Goal: Task Accomplishment & Management: Use online tool/utility

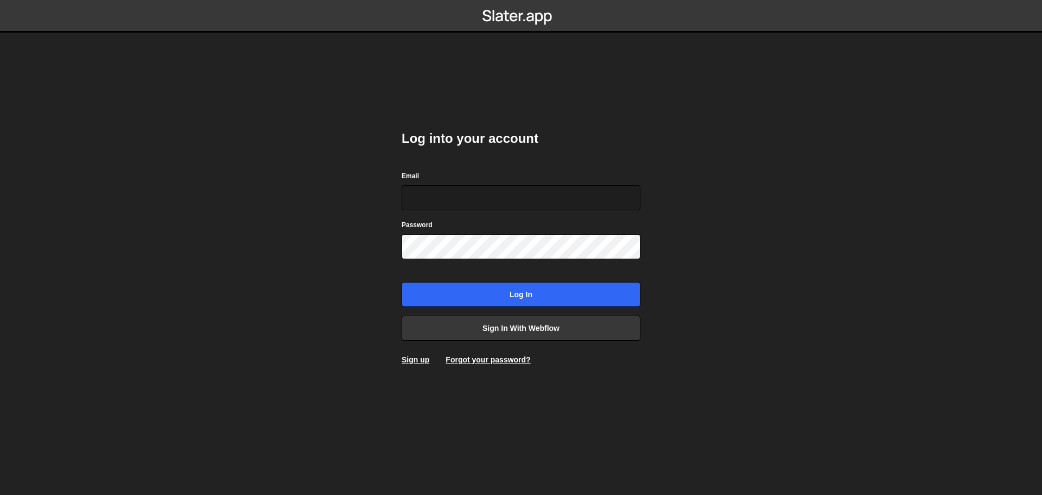
click at [785, 257] on body "Log into your account Email Password Log in Sign in with Webflow Sign up Forgot…" at bounding box center [521, 247] width 1042 height 495
click at [612, 296] on input "Log in" at bounding box center [521, 294] width 239 height 25
type input "[PERSON_NAME][EMAIL_ADDRESS][DOMAIN_NAME]"
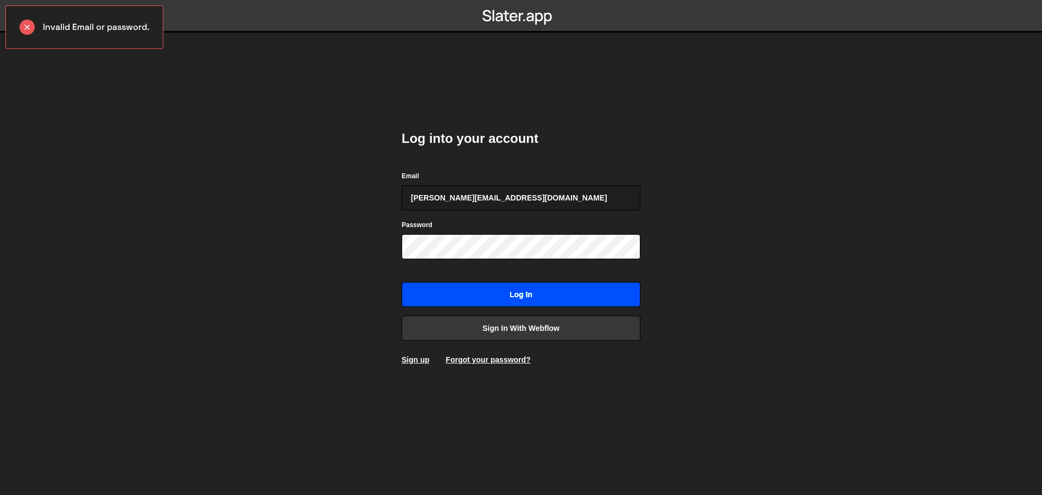
click at [554, 304] on input "Log in" at bounding box center [521, 294] width 239 height 25
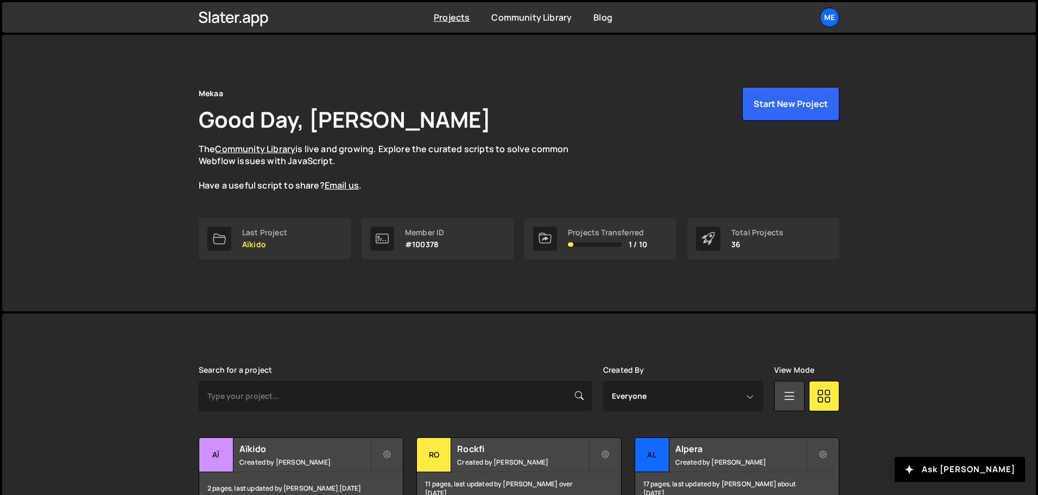
scroll to position [163, 0]
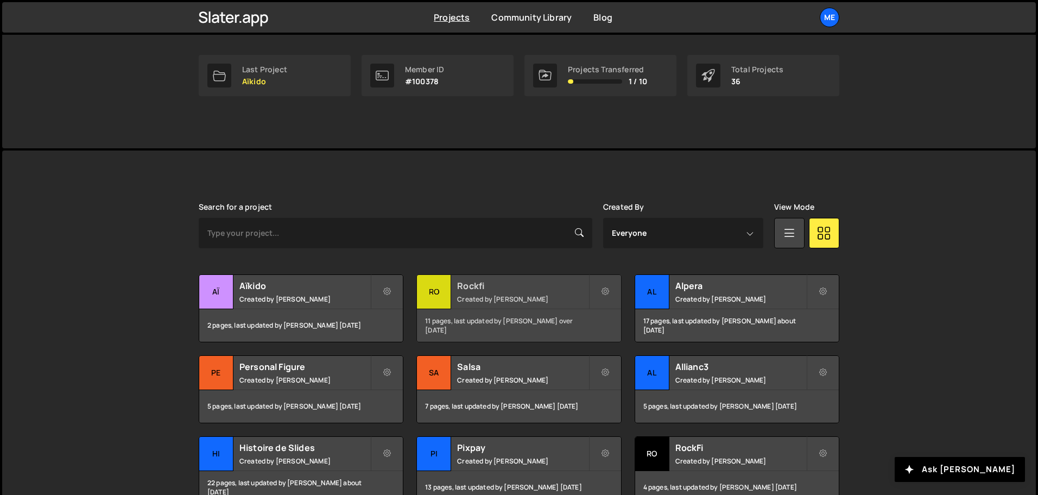
click at [514, 294] on small "Created by Alex Teillet" at bounding box center [522, 298] width 131 height 9
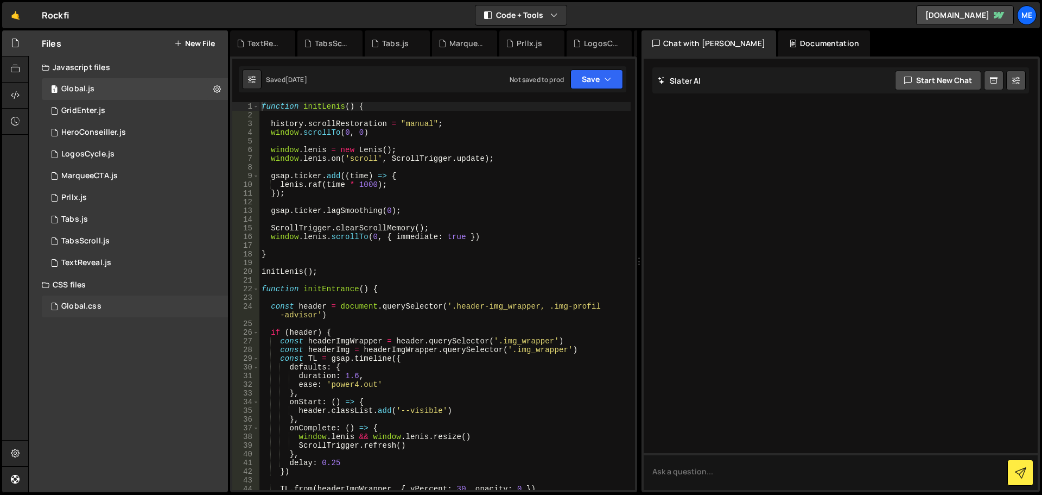
click at [142, 300] on div "Global.css 0" at bounding box center [135, 306] width 186 height 22
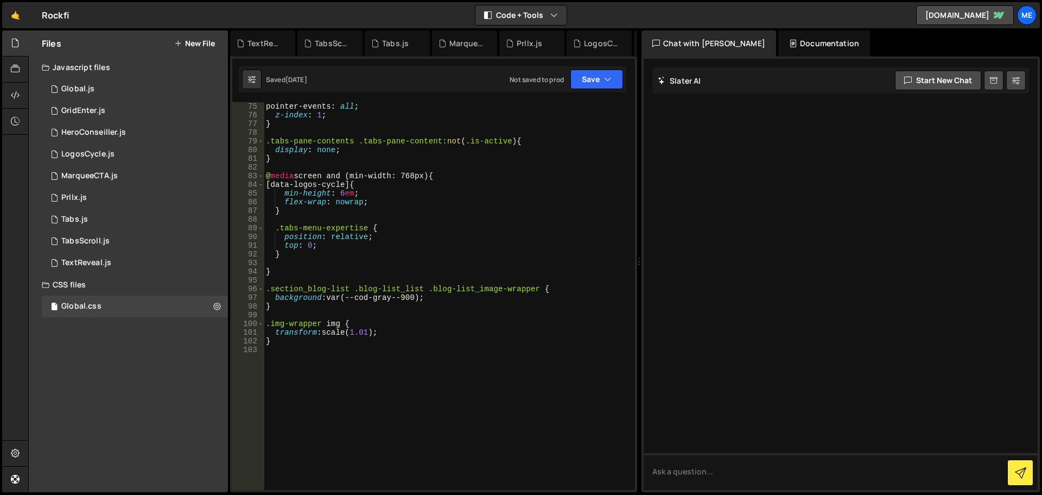
scroll to position [705, 0]
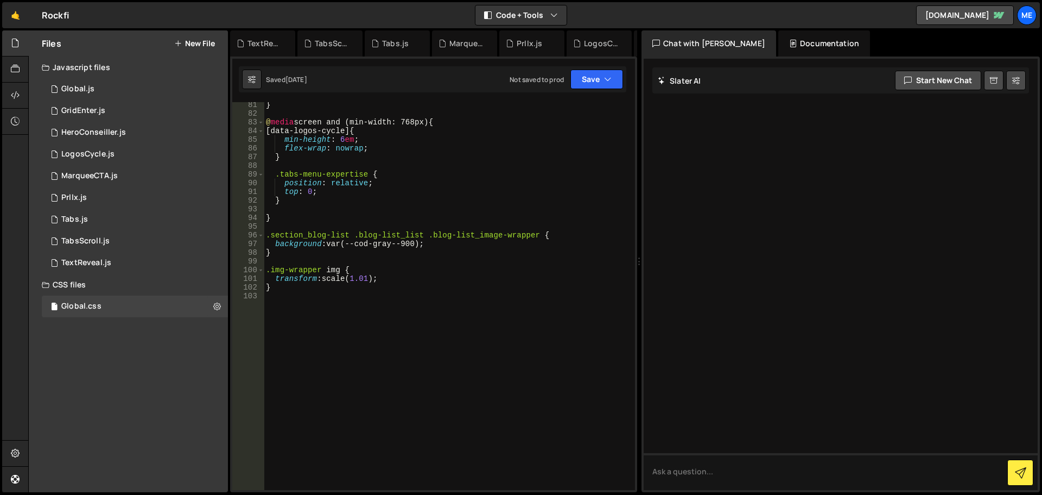
click at [323, 309] on div "} @ media screen and (min-width: 768px) { [ data-logos-cycle ] { min-height : 6…" at bounding box center [447, 302] width 367 height 405
click at [1038, 169] on div at bounding box center [841, 274] width 394 height 431
click at [342, 312] on div "} @ media screen and (min-width: 768px) { [ data-logos-cycle ] { min-height : 6…" at bounding box center [447, 302] width 367 height 405
click at [390, 314] on div "} @ media screen and (min-width: 768px) { [ data-logos-cycle ] { min-height : 6…" at bounding box center [447, 302] width 367 height 405
paste textarea "}"
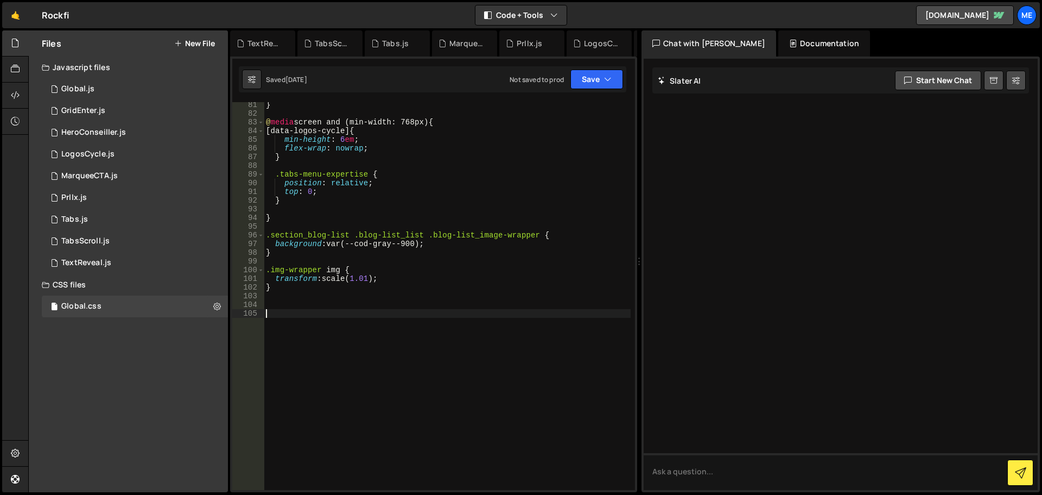
scroll to position [724, 0]
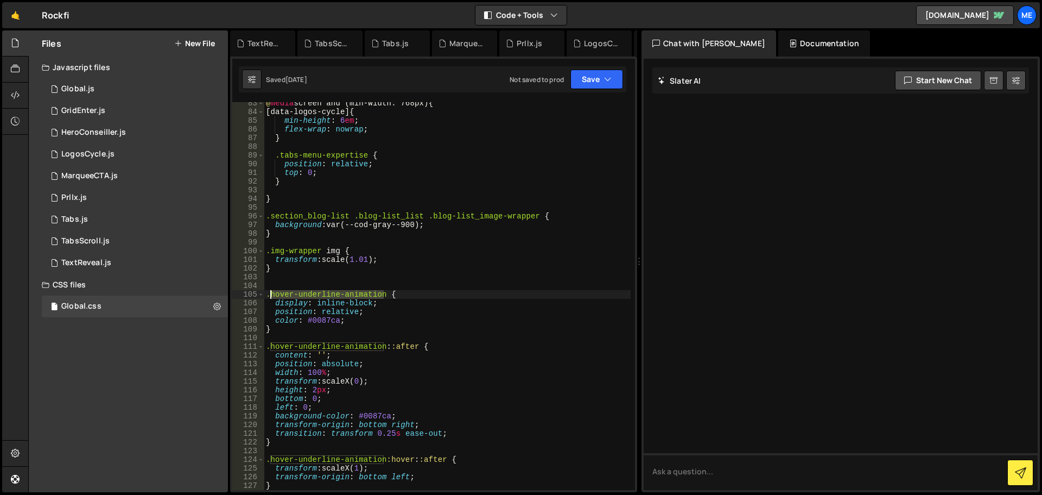
drag, startPoint x: 382, startPoint y: 294, endPoint x: 271, endPoint y: 290, distance: 110.3
click at [271, 290] on div "@ media screen and (min-width: 768px) { [ data-logos-cycle ] { min-height : 6 e…" at bounding box center [447, 301] width 367 height 405
paste textarea "navbar_link"
click at [418, 346] on div "@ media screen and (min-width: 768px) { [ data-logos-cycle ] { min-height : 6 e…" at bounding box center [447, 301] width 367 height 405
drag, startPoint x: 385, startPoint y: 349, endPoint x: 271, endPoint y: 349, distance: 113.5
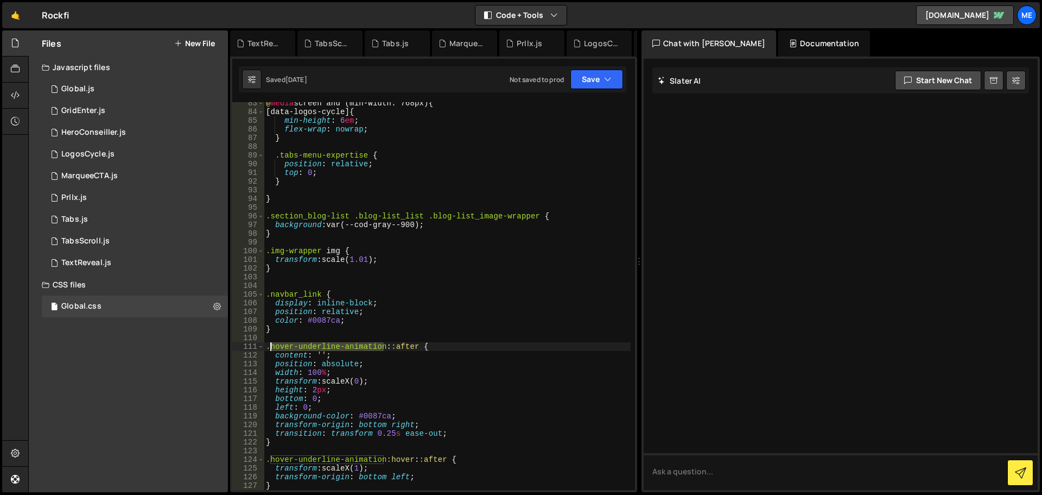
click at [271, 349] on div "@ media screen and (min-width: 768px) { [ data-logos-cycle ] { min-height : 6 e…" at bounding box center [447, 301] width 367 height 405
paste textarea "navbar_link"
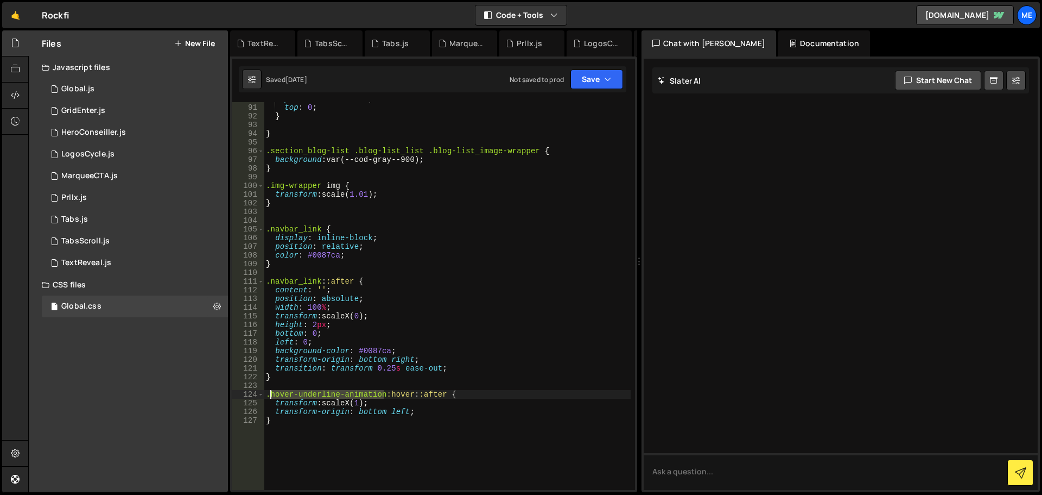
drag, startPoint x: 384, startPoint y: 395, endPoint x: 273, endPoint y: 393, distance: 111.9
click at [273, 393] on div "position : relative ; top : 0 ; } } .section_blog-list .blog-list_list .blog-li…" at bounding box center [447, 296] width 367 height 405
paste textarea "navbar_link"
click at [599, 83] on button "Save" at bounding box center [597, 79] width 53 height 20
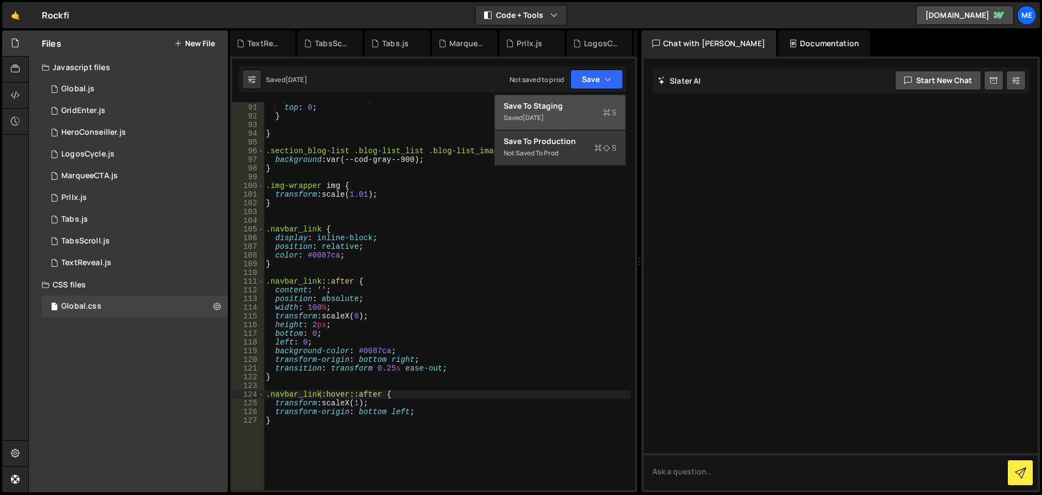
click at [578, 116] on div "Saved [DATE]" at bounding box center [560, 117] width 113 height 13
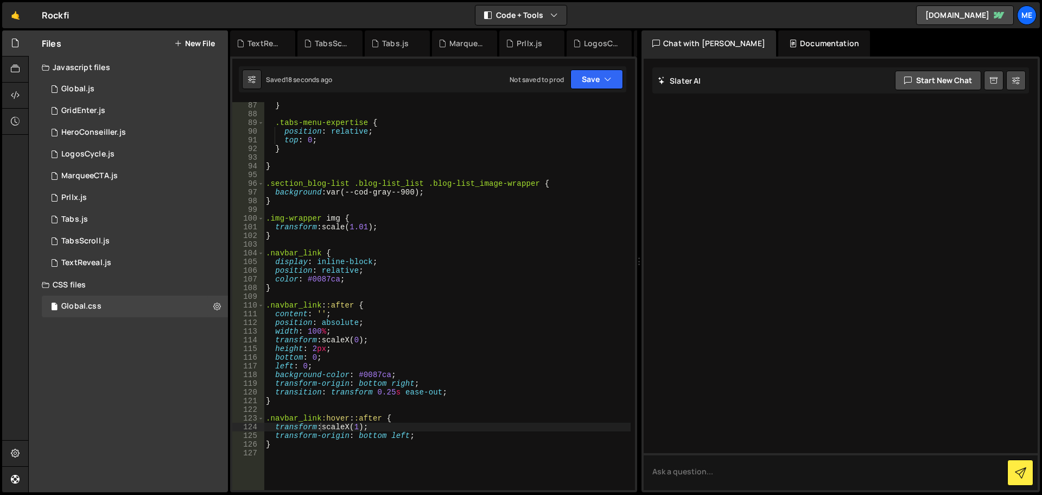
scroll to position [757, 0]
click at [316, 282] on div "} .tabs-menu-expertise { position : relative ; top : 0 ; } } .section_blog-list…" at bounding box center [447, 303] width 367 height 405
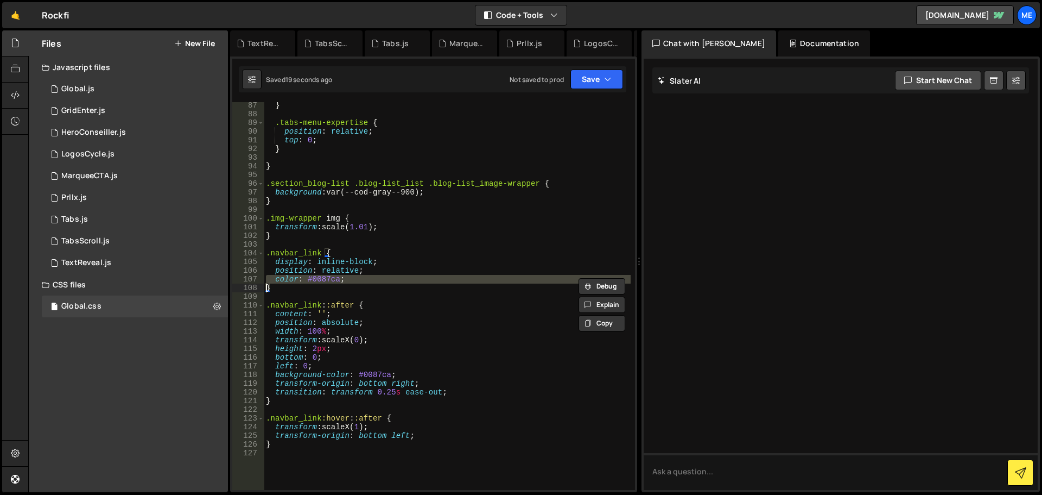
type textarea "}"
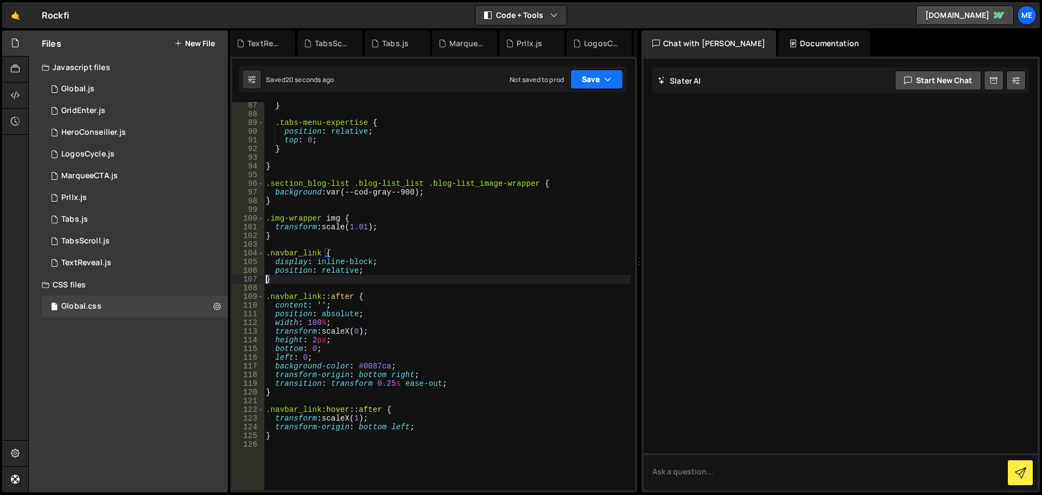
click at [604, 73] on button "Save" at bounding box center [597, 79] width 53 height 20
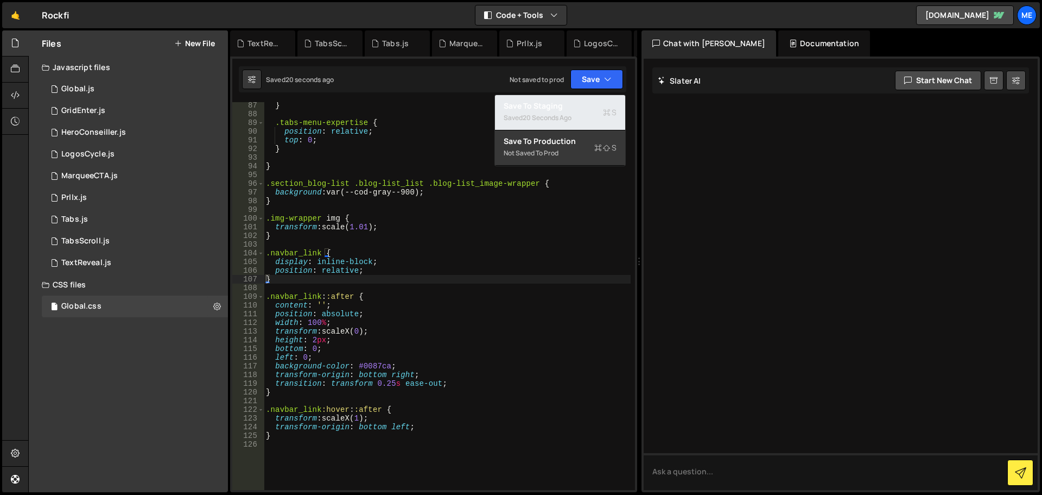
click at [578, 111] on div "Save to Staging S" at bounding box center [560, 105] width 113 height 11
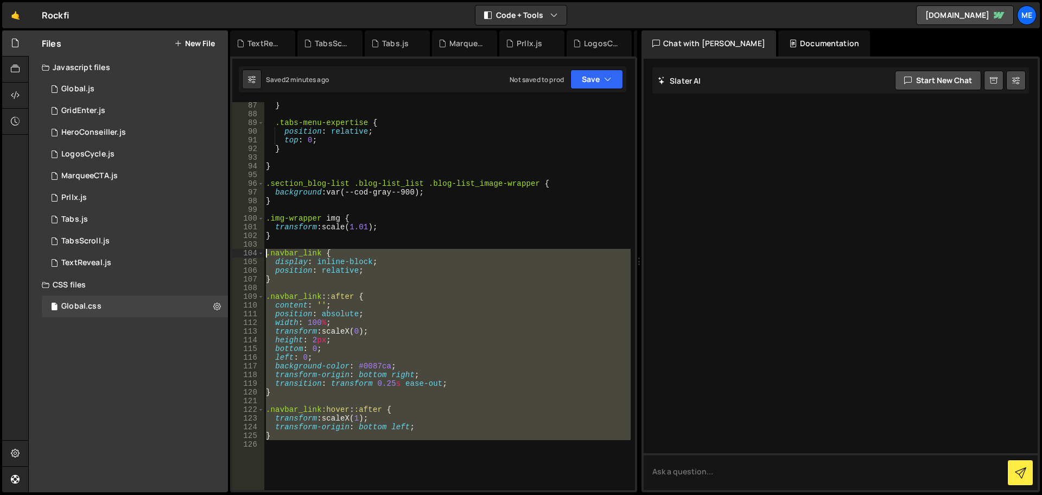
drag, startPoint x: 278, startPoint y: 443, endPoint x: 253, endPoint y: 255, distance: 189.5
click at [253, 255] on div "87 88 89 90 91 92 93 94 95 96 97 98 99 100 101 102 103 104 105 106 107 108 109 …" at bounding box center [433, 296] width 403 height 388
type textarea ".navbar_link { display: inline-block;"
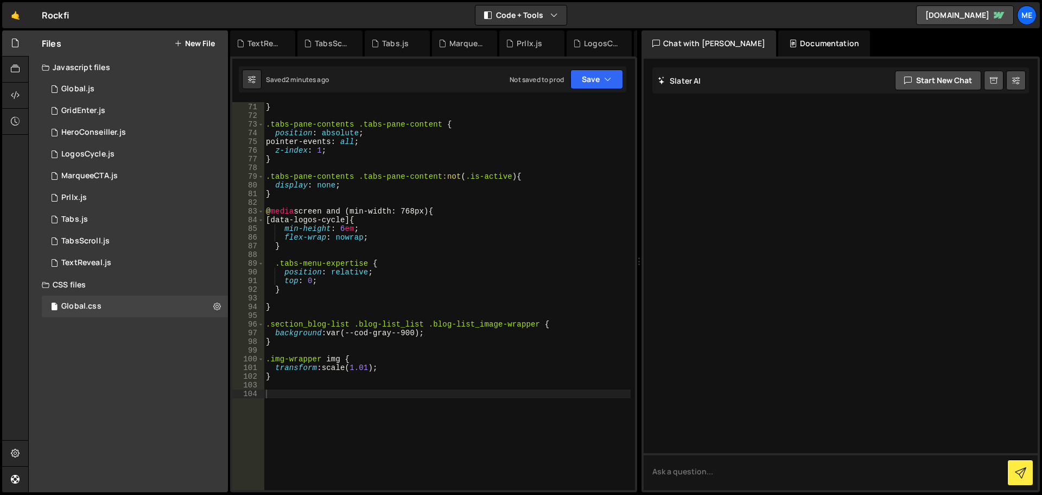
scroll to position [714, 0]
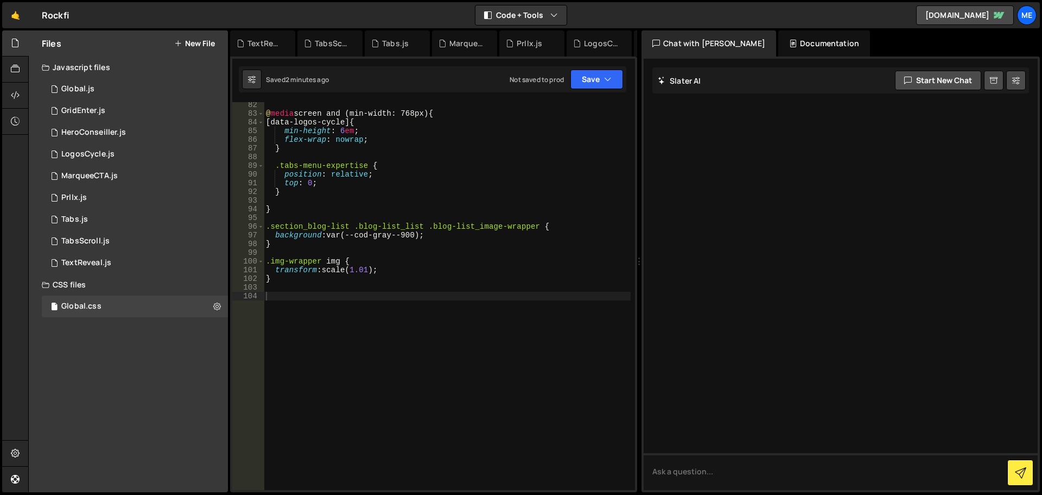
click at [323, 305] on div "@ media screen and (min-width: 768px) { [ data-logos-cycle ] { min-height : 6 e…" at bounding box center [447, 302] width 367 height 405
paste textarea "}"
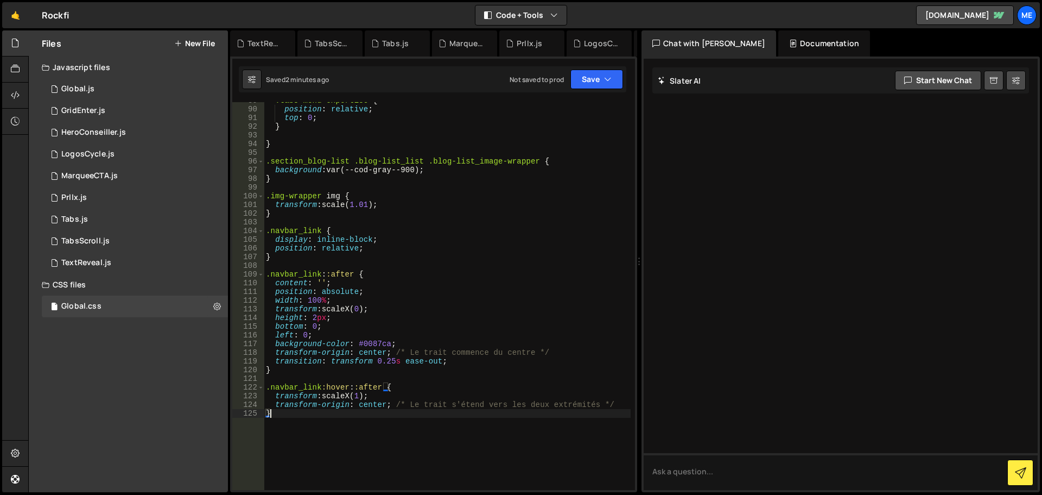
scroll to position [779, 0]
click at [376, 344] on div ".tabs-menu-expertise { position : relative ; top : 0 ; } } .section_blog-list .…" at bounding box center [447, 298] width 367 height 405
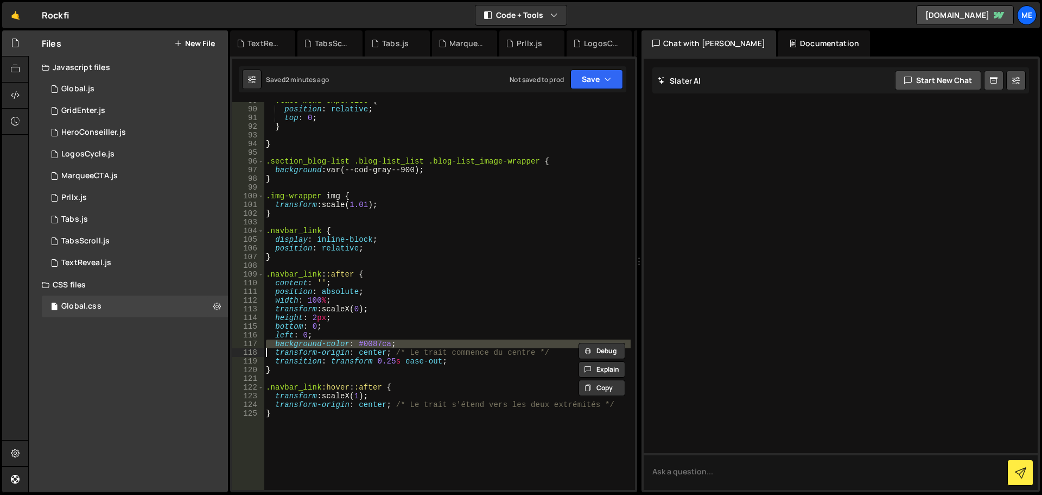
click at [376, 344] on div ".tabs-menu-expertise { position : relative ; top : 0 ; } } .section_blog-list .…" at bounding box center [447, 298] width 367 height 405
click at [377, 345] on div ".tabs-menu-expertise { position : relative ; top : 0 ; } } .section_blog-list .…" at bounding box center [447, 296] width 367 height 388
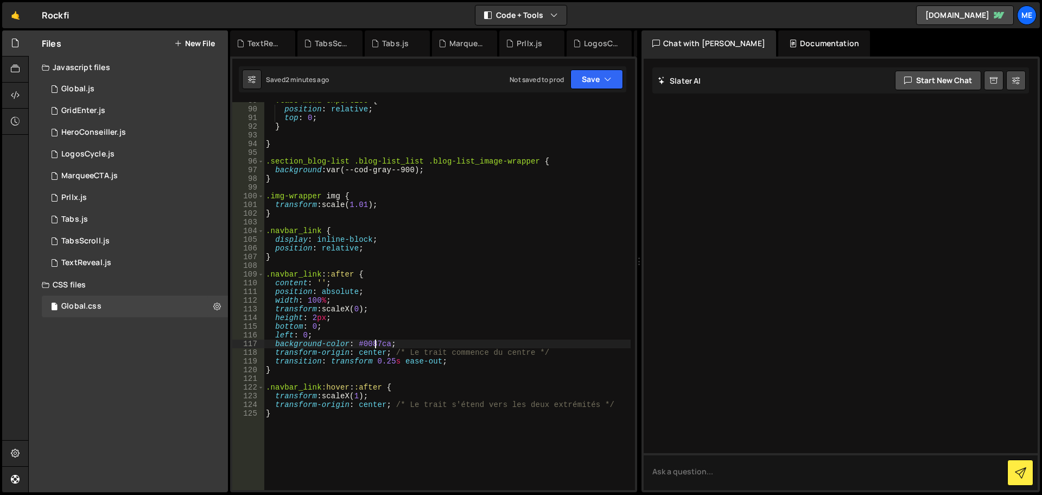
click at [377, 345] on div ".tabs-menu-expertise { position : relative ; top : 0 ; } } .section_blog-list .…" at bounding box center [447, 298] width 367 height 405
paste textarea "#5D5D5D"
click at [361, 345] on div ".tabs-menu-expertise { position : relative ; top : 0 ; } } .section_blog-list .…" at bounding box center [447, 298] width 367 height 405
click at [315, 320] on div ".tabs-menu-expertise { position : relative ; top : 0 ; } } .section_blog-list .…" at bounding box center [447, 298] width 367 height 405
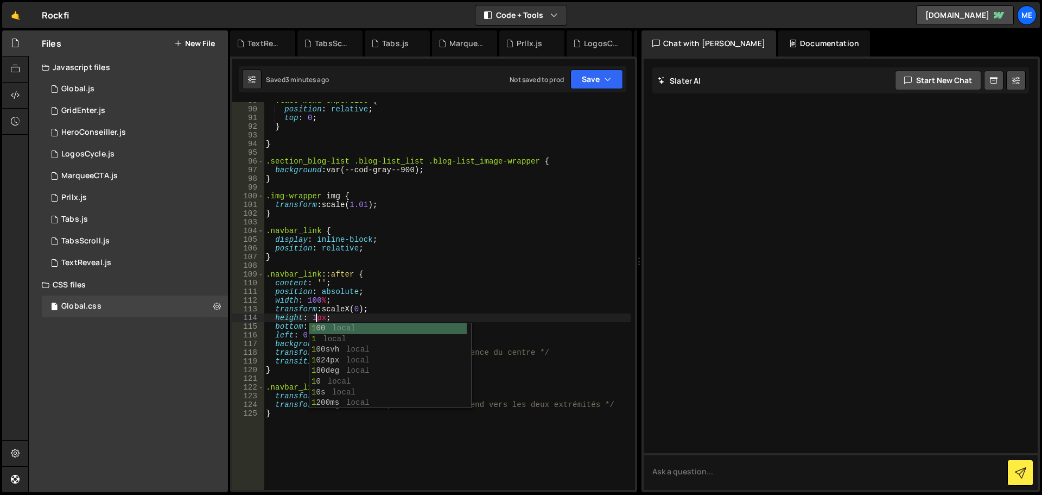
scroll to position [0, 4]
click at [390, 293] on div ".tabs-menu-expertise { position : relative ; top : 0 ; } } .section_blog-list .…" at bounding box center [447, 298] width 367 height 405
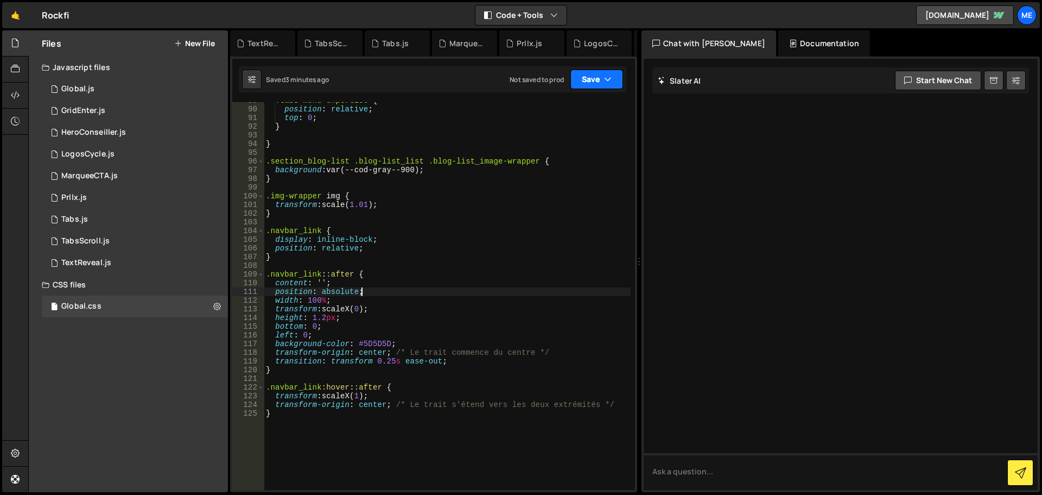
click at [592, 82] on button "Save" at bounding box center [597, 79] width 53 height 20
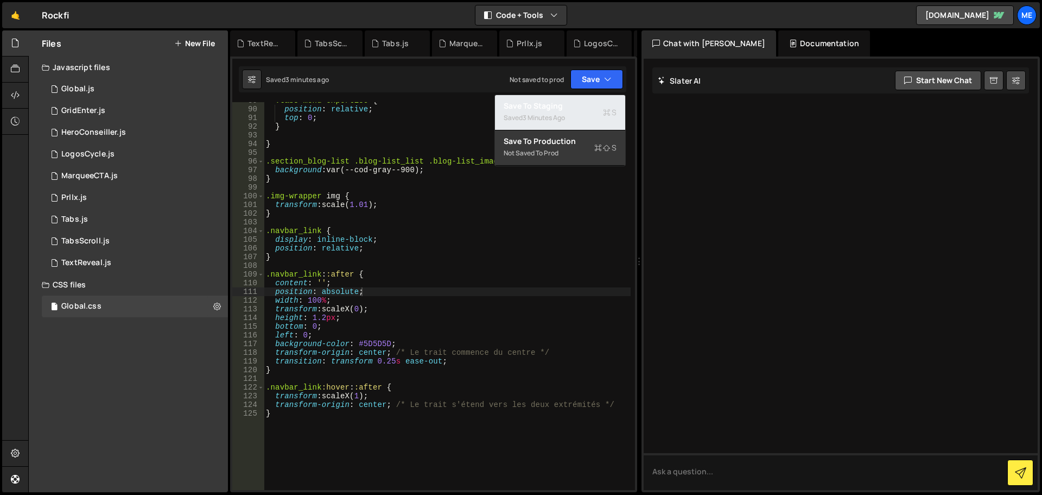
click at [578, 104] on div "Save to Staging S" at bounding box center [560, 105] width 113 height 11
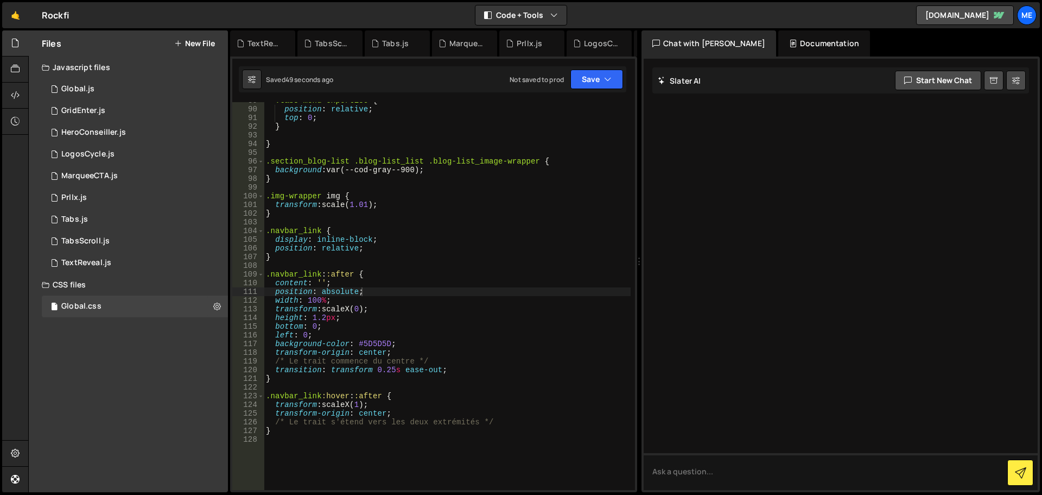
click at [324, 319] on div ".tabs-menu-expertise { position : relative ; top : 0 ; } } .section_blog-list .…" at bounding box center [447, 298] width 367 height 405
click at [589, 82] on button "Save" at bounding box center [597, 79] width 53 height 20
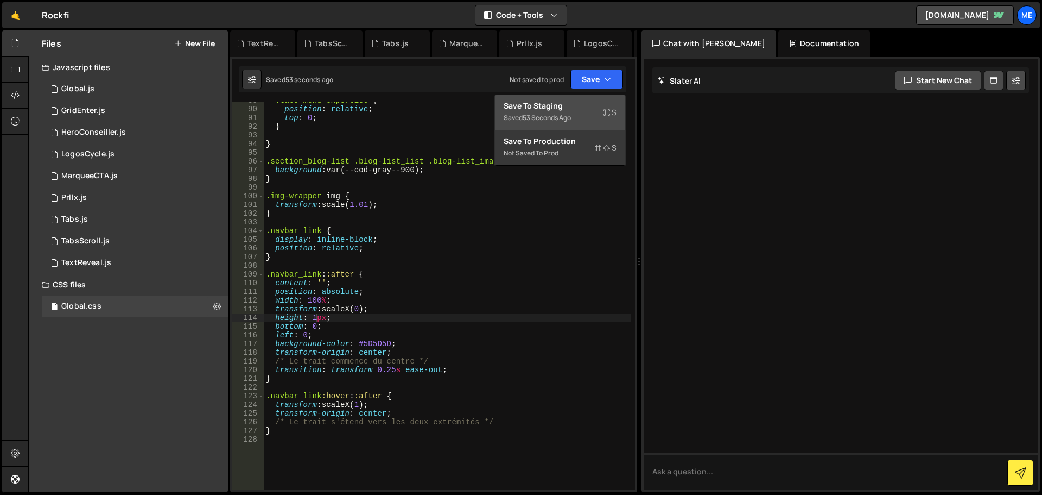
click at [588, 106] on div "Save to Staging S" at bounding box center [560, 105] width 113 height 11
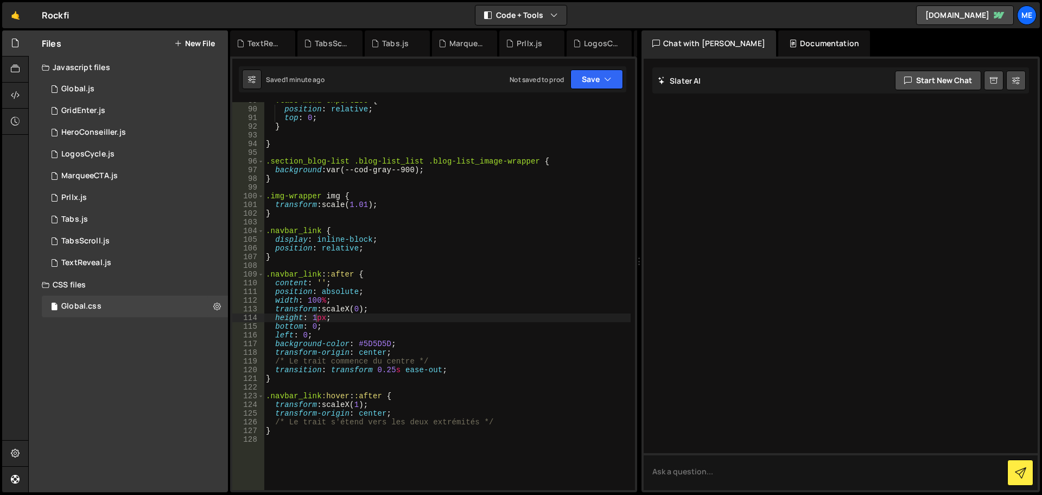
click at [330, 302] on div ".tabs-menu-expertise { position : relative ; top : 0 ; } } .section_blog-list .…" at bounding box center [447, 298] width 367 height 405
click at [361, 407] on div ".tabs-menu-expertise { position : relative ; top : 0 ; } } .section_blog-list .…" at bounding box center [447, 298] width 367 height 405
click at [511, 297] on div ".tabs-menu-expertise { position : relative ; top : 0 ; } } .section_blog-list .…" at bounding box center [447, 298] width 367 height 405
drag, startPoint x: 593, startPoint y: 83, endPoint x: 590, endPoint y: 88, distance: 5.9
click at [592, 83] on button "Save" at bounding box center [597, 79] width 53 height 20
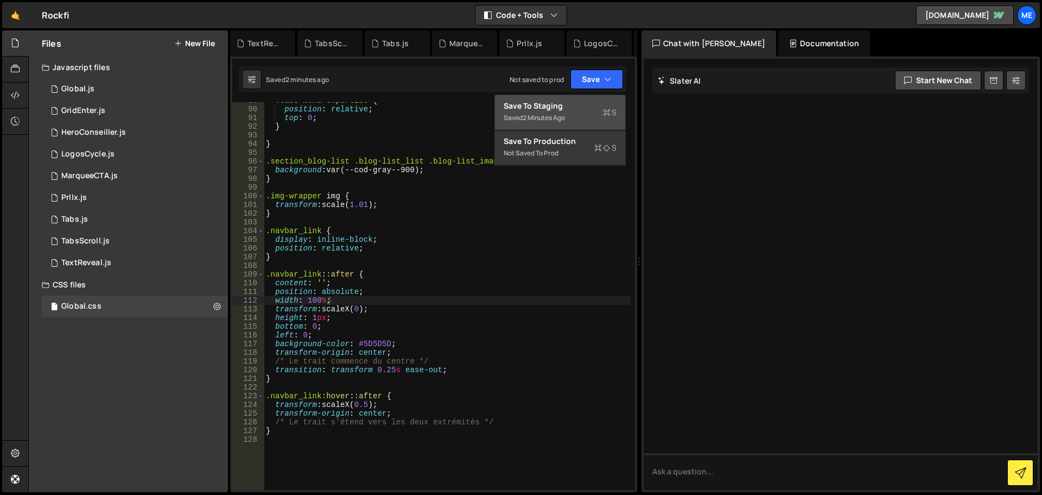
click at [580, 103] on div "Save to Staging S" at bounding box center [560, 105] width 113 height 11
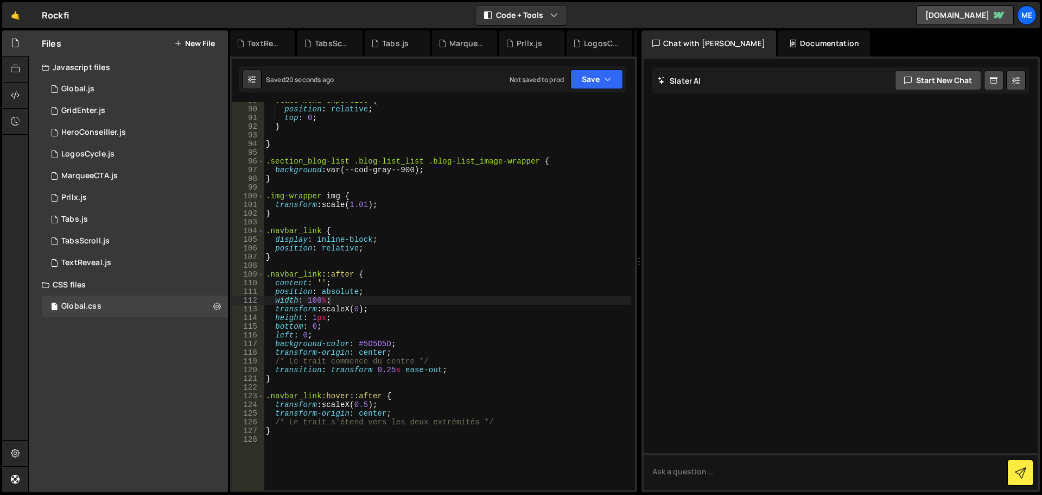
click at [370, 404] on div ".tabs-menu-expertise { position : relative ; top : 0 ; } } .section_blog-list .…" at bounding box center [447, 298] width 367 height 405
click at [516, 305] on div ".tabs-menu-expertise { position : relative ; top : 0 ; } } .section_blog-list .…" at bounding box center [447, 298] width 367 height 405
click at [415, 347] on div ".tabs-menu-expertise { position : relative ; top : 0 ; } } .section_blog-list .…" at bounding box center [447, 298] width 367 height 405
click at [459, 371] on div ".tabs-menu-expertise { position : relative ; top : 0 ; } } .section_blog-list .…" at bounding box center [447, 298] width 367 height 405
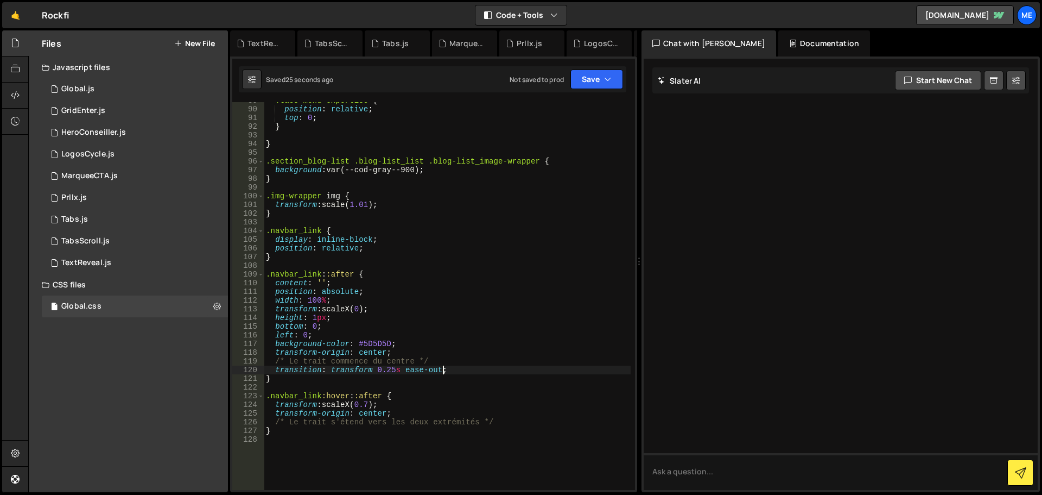
click at [326, 327] on div ".tabs-menu-expertise { position : relative ; top : 0 ; } } .section_blog-list .…" at bounding box center [447, 298] width 367 height 405
click at [340, 319] on div ".tabs-menu-expertise { position : relative ; top : 0 ; } } .section_blog-list .…" at bounding box center [447, 298] width 367 height 405
click at [345, 285] on div ".tabs-menu-expertise { position : relative ; top : 0 ; } } .section_blog-list .…" at bounding box center [447, 298] width 367 height 405
click at [387, 300] on div ".tabs-menu-expertise { position : relative ; top : 0 ; } } .section_blog-list .…" at bounding box center [447, 298] width 367 height 405
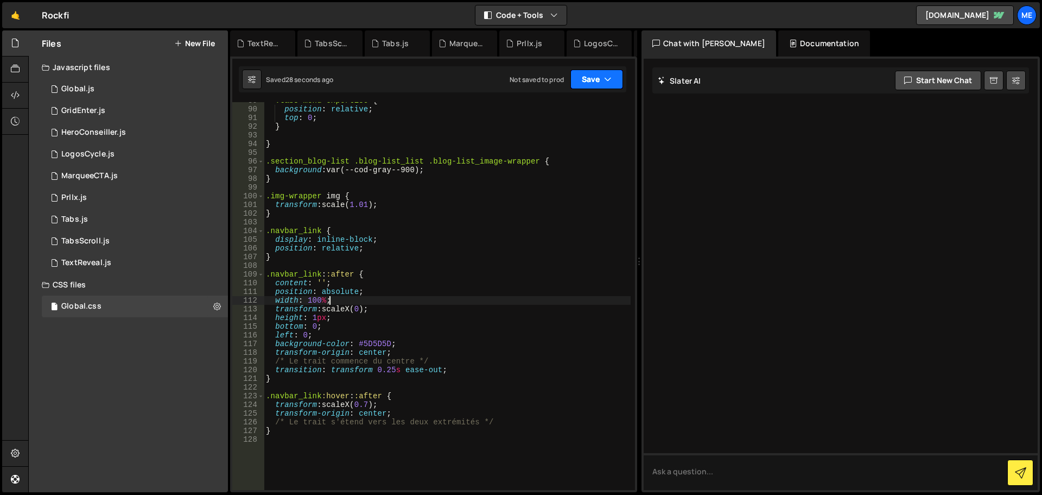
type textarea "width: 100%;"
click at [583, 79] on button "Save" at bounding box center [597, 79] width 53 height 20
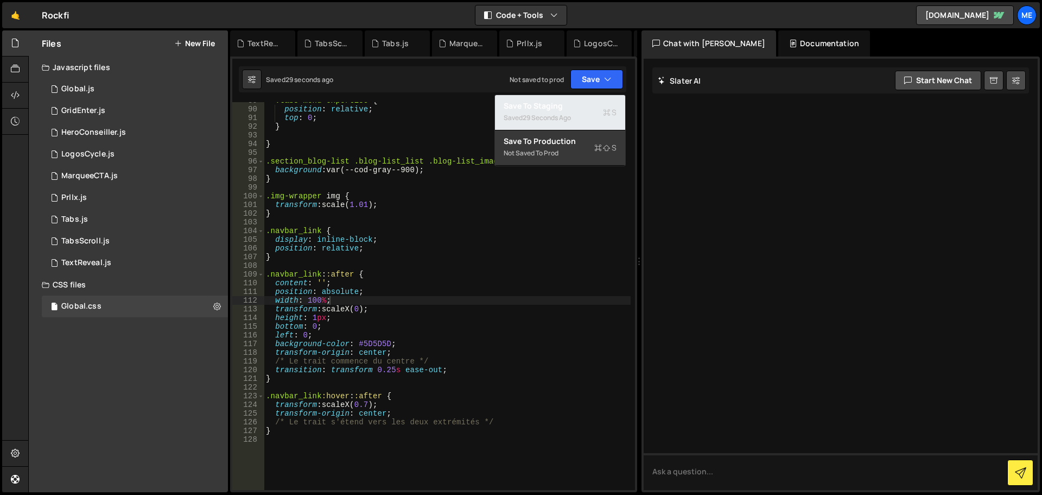
click at [564, 117] on div "29 seconds ago" at bounding box center [547, 117] width 48 height 9
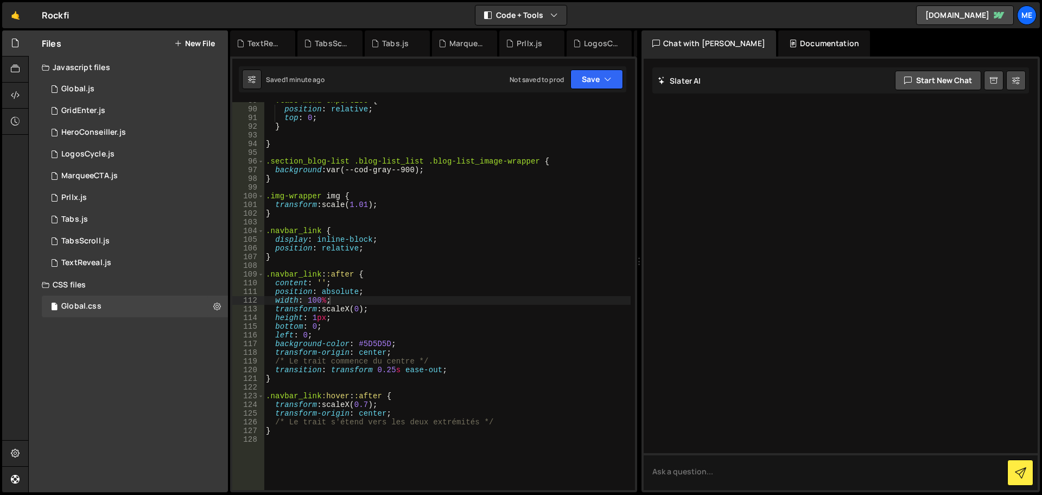
scroll to position [0, 0]
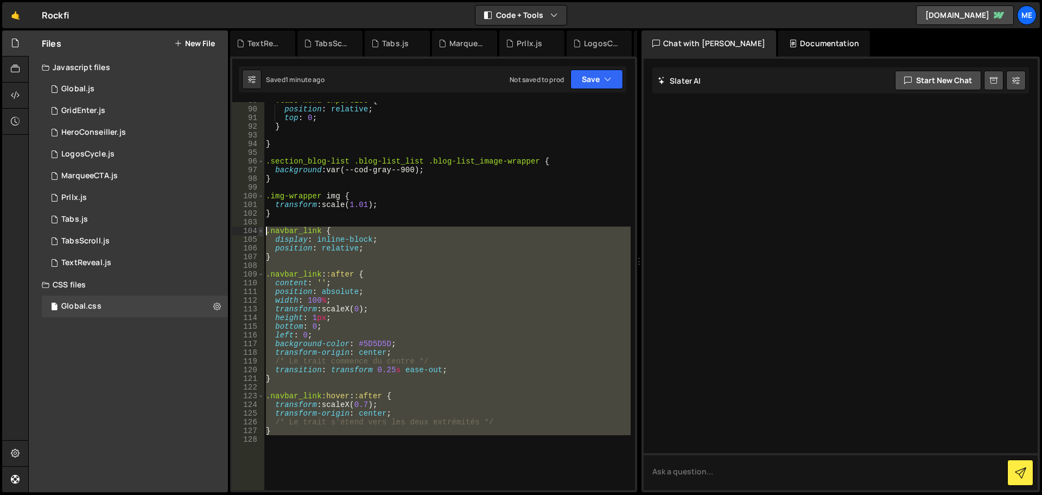
drag, startPoint x: 345, startPoint y: 460, endPoint x: 263, endPoint y: 229, distance: 245.6
click at [263, 229] on div "89 90 91 92 93 94 95 96 97 98 99 100 101 102 103 104 105 106 107 108 109 110 11…" at bounding box center [433, 296] width 403 height 388
paste textarea "}"
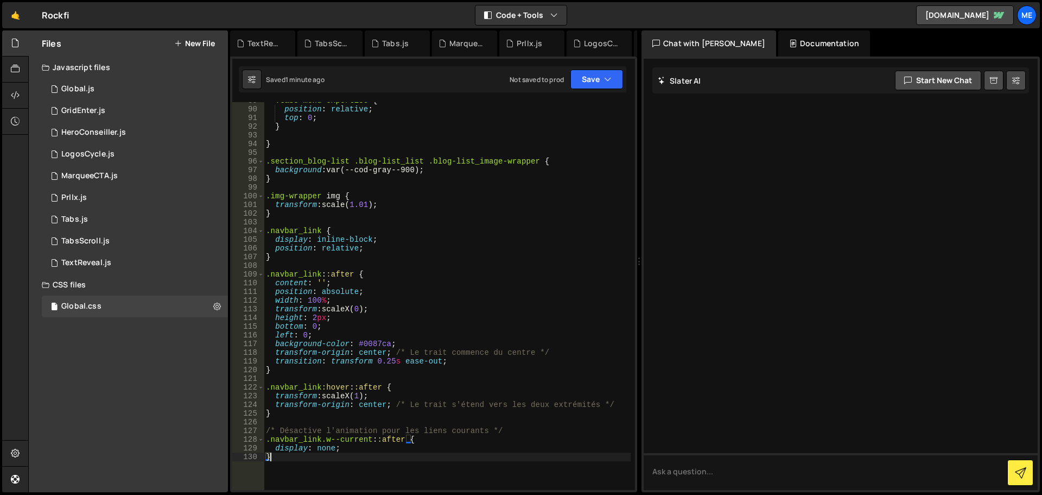
click at [358, 427] on div ".tabs-menu-expertise { position : relative ; top : 0 ; } } .section_blog-list .…" at bounding box center [447, 298] width 367 height 405
type textarea "/* Désactive l'animation pour les liens courants */ .navbar_link.w--current::af…"
click at [328, 220] on div ".tabs-menu-expertise { position : relative ; top : 0 ; } } .section_blog-list .…" at bounding box center [447, 298] width 367 height 405
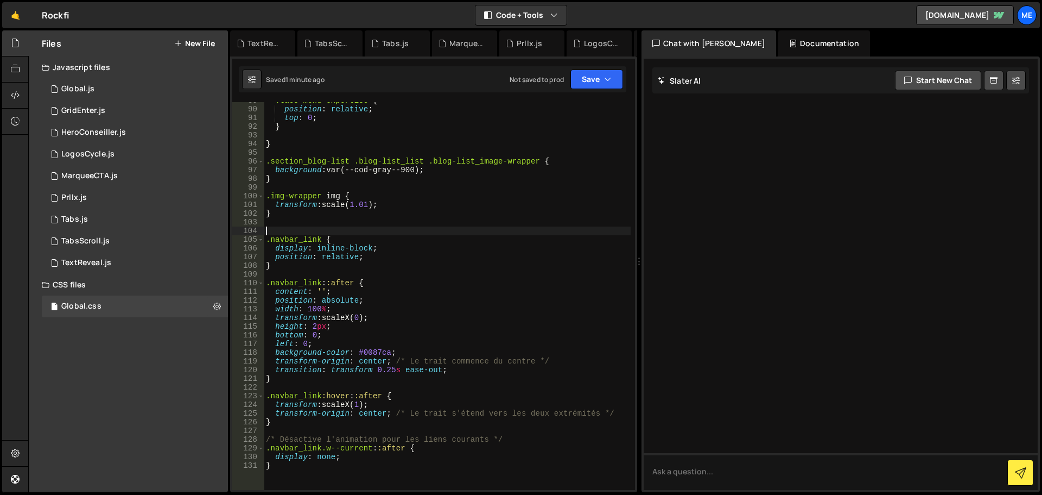
paste textarea "/* Désactive l'animation pour les liens courants */"
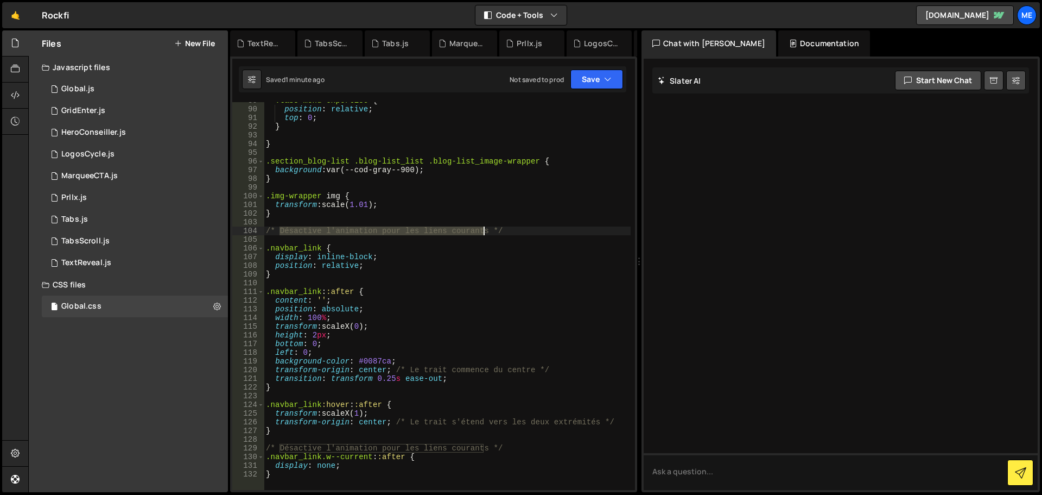
drag, startPoint x: 281, startPoint y: 229, endPoint x: 484, endPoint y: 229, distance: 203.6
click at [484, 229] on div ".tabs-menu-expertise { position : relative ; top : 0 ; } } .section_blog-list .…" at bounding box center [447, 298] width 367 height 405
type textarea "/* animation hover navlink */"
click at [482, 218] on div ".tabs-menu-expertise { position : relative ; top : 0 ; } } .section_blog-list .…" at bounding box center [447, 298] width 367 height 405
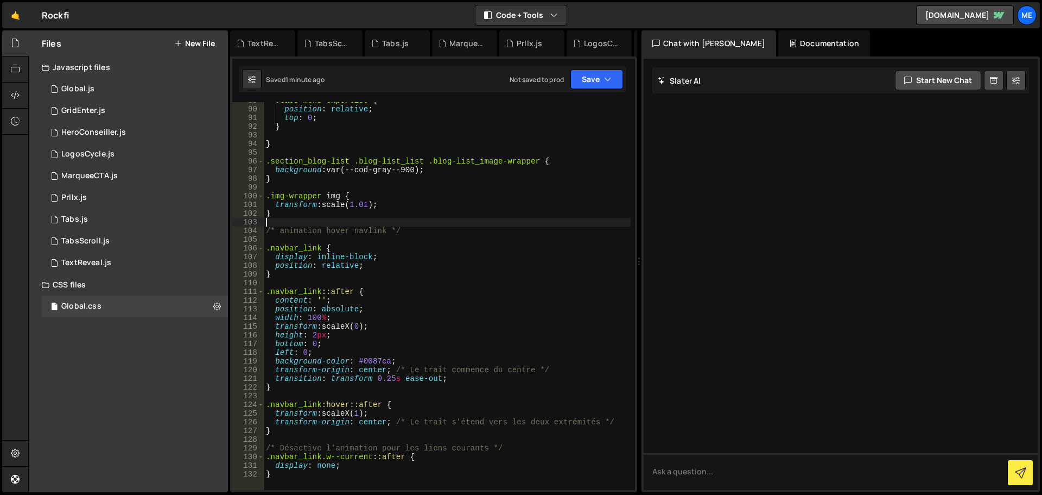
scroll to position [0, 0]
click at [332, 245] on div ".tabs-menu-expertise { position : relative ; top : 0 ; } } .section_blog-list .…" at bounding box center [447, 298] width 367 height 405
click at [361, 234] on div ".tabs-menu-expertise { position : relative ; top : 0 ; } } .section_blog-list .…" at bounding box center [447, 298] width 367 height 405
click at [596, 75] on button "Save" at bounding box center [597, 79] width 53 height 20
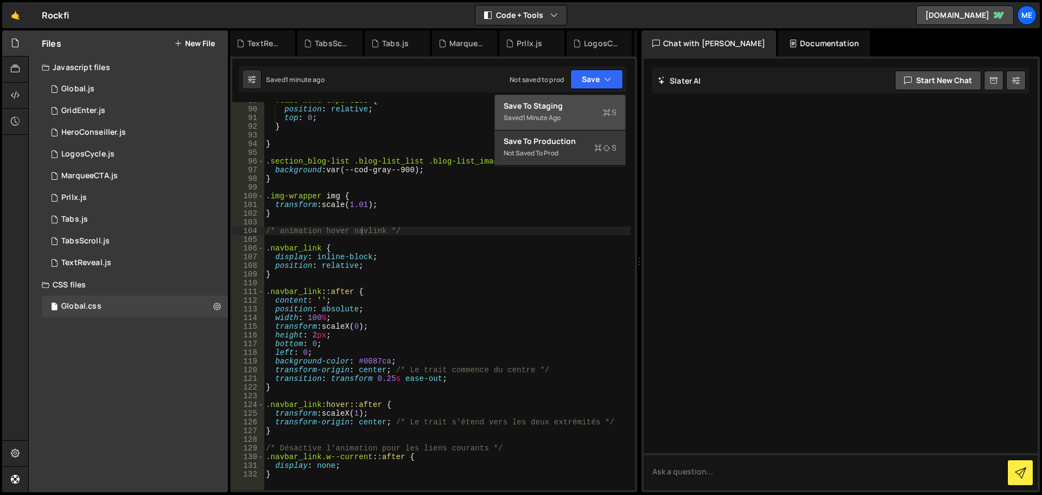
click at [595, 113] on div "Saved 1 minute ago" at bounding box center [560, 117] width 113 height 13
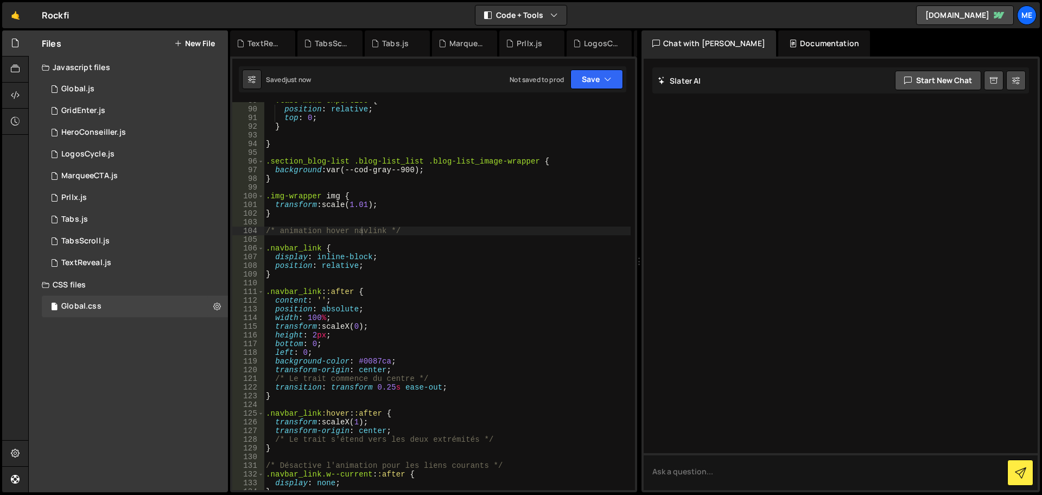
scroll to position [812, 0]
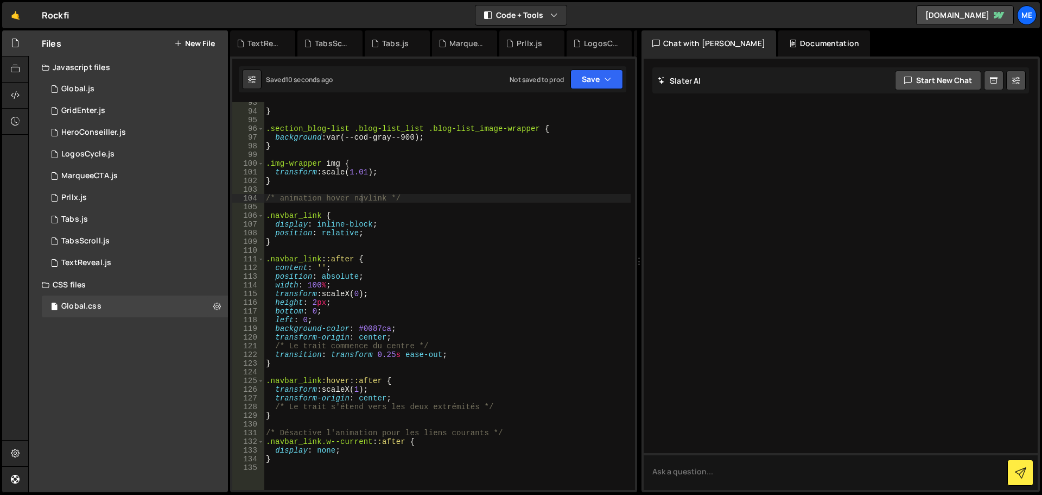
click at [316, 302] on div "} .section_blog-list .blog-list_list .blog-list_image-wrapper { background : va…" at bounding box center [447, 300] width 367 height 405
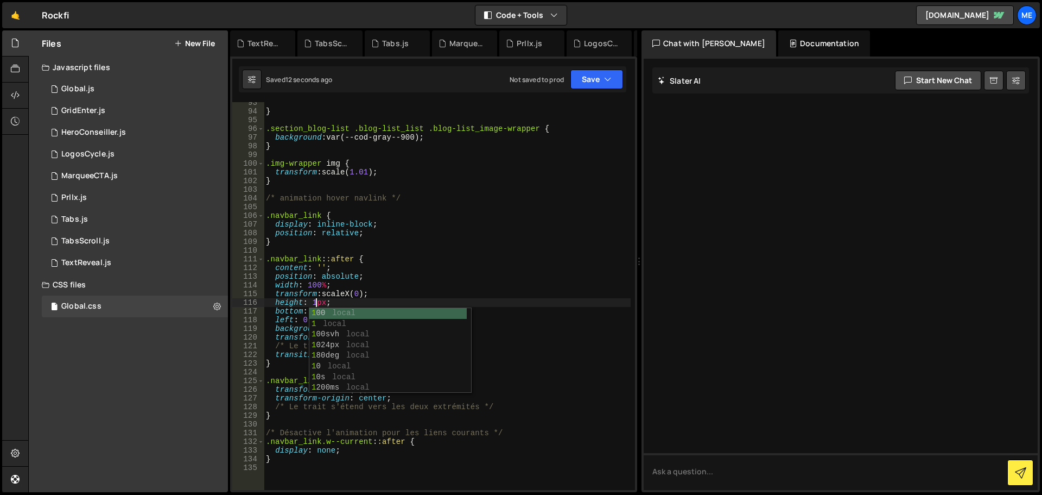
click at [369, 282] on div "} .section_blog-list .blog-list_list .blog-list_image-wrapper { background : va…" at bounding box center [447, 300] width 367 height 405
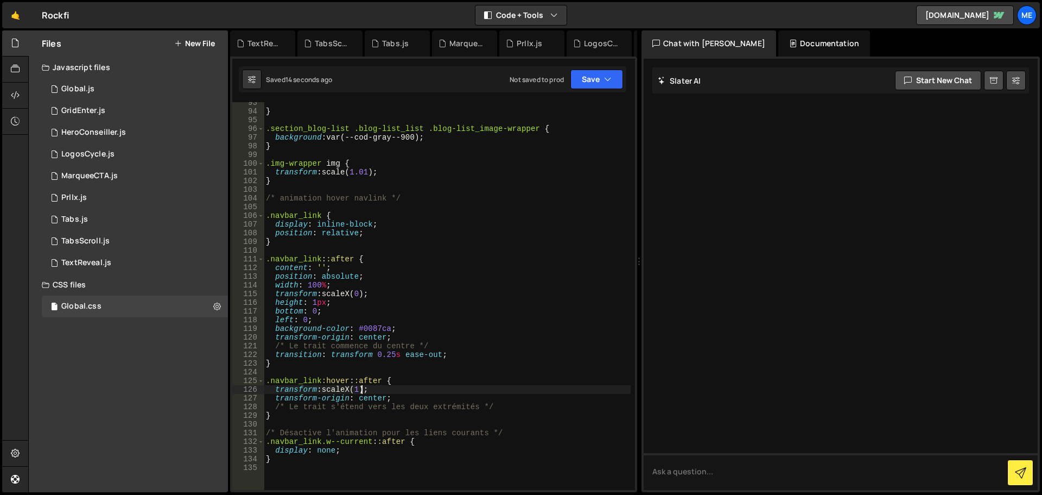
click at [359, 387] on div "} .section_blog-list .blog-list_list .blog-list_image-wrapper { background : va…" at bounding box center [447, 300] width 367 height 405
click at [398, 344] on div "} .section_blog-list .blog-list_list .blog-list_image-wrapper { background : va…" at bounding box center [447, 300] width 367 height 405
click at [383, 330] on div "} .section_blog-list .blog-list_list .blog-list_image-wrapper { background : va…" at bounding box center [447, 300] width 367 height 405
click at [383, 328] on div "} .section_blog-list .blog-list_list .blog-list_image-wrapper { background : va…" at bounding box center [447, 300] width 367 height 405
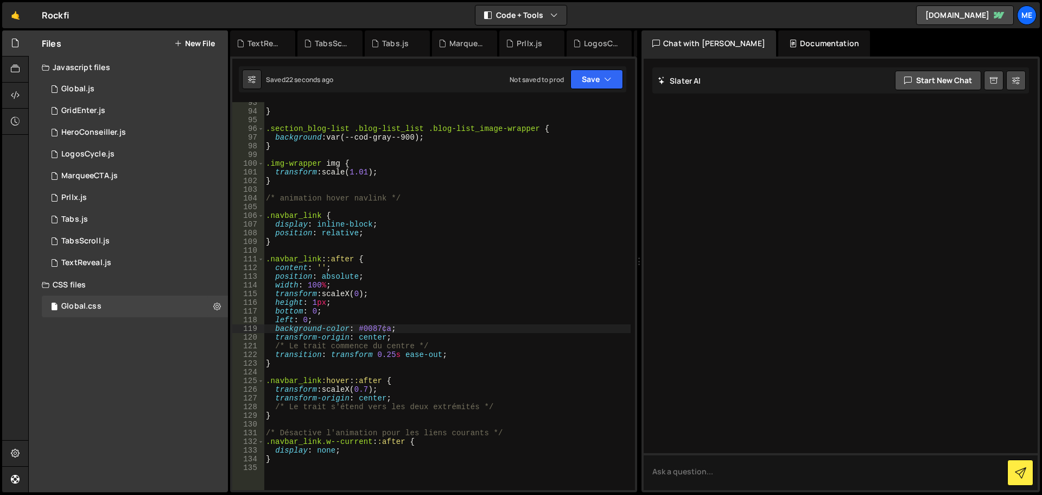
click at [366, 327] on div "} .section_blog-list .blog-list_list .blog-list_image-wrapper { background : va…" at bounding box center [447, 300] width 367 height 405
paste textarea "#5D5D5D"
click at [396, 314] on div "} .section_blog-list .blog-list_list .blog-list_image-wrapper { background : va…" at bounding box center [447, 300] width 367 height 405
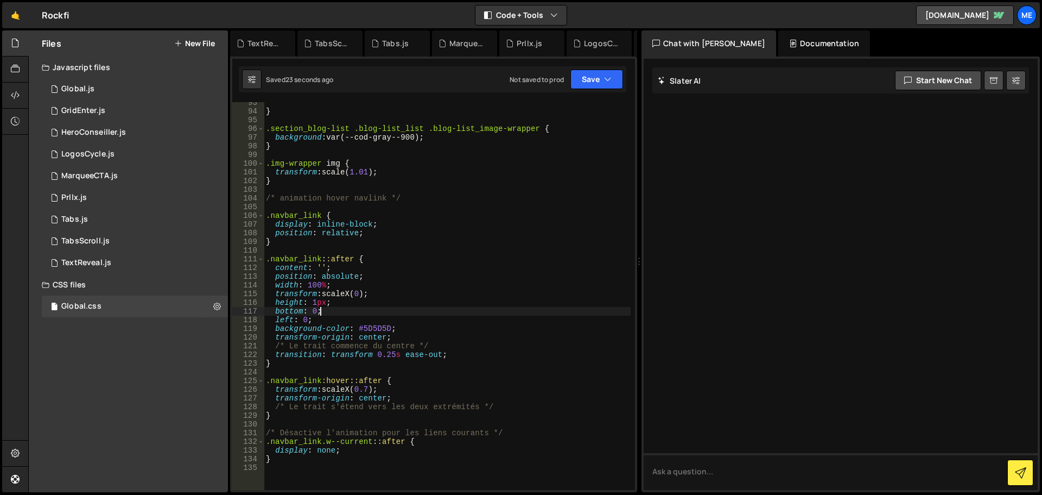
scroll to position [0, 3]
click at [406, 301] on div "} .section_blog-list .blog-list_list .blog-list_image-wrapper { background : va…" at bounding box center [447, 300] width 367 height 405
type textarea "height: 1px;"
click at [589, 81] on button "Save" at bounding box center [597, 79] width 53 height 20
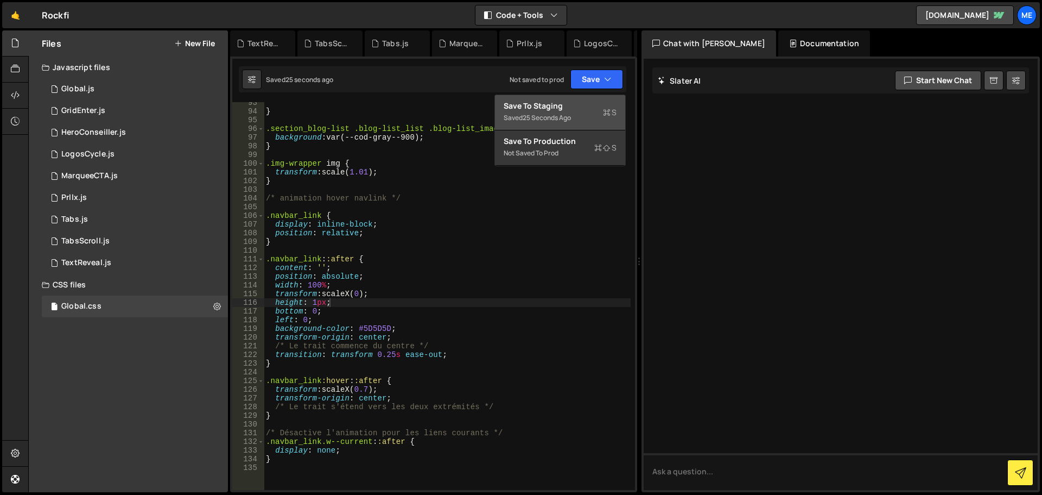
click at [566, 106] on div "Save to Staging S" at bounding box center [560, 105] width 113 height 11
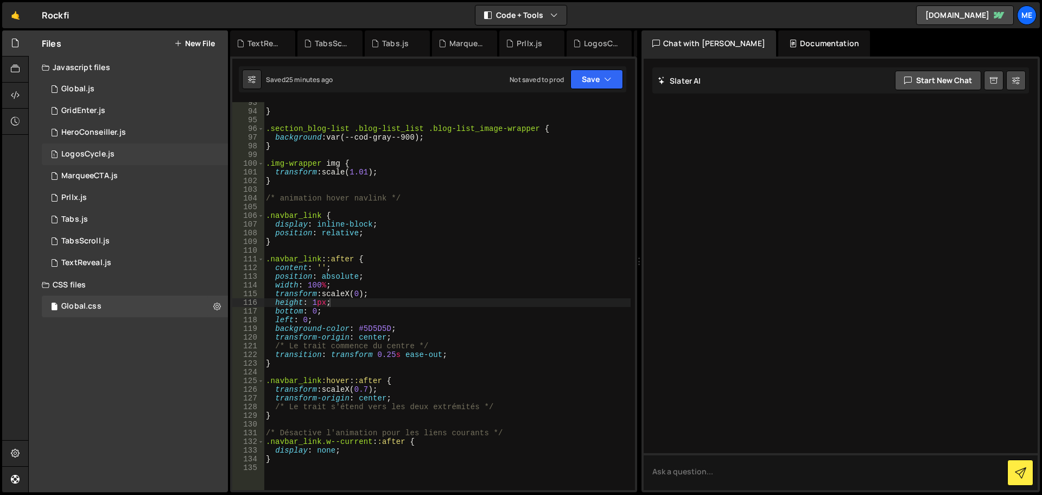
click at [113, 151] on div "1 LogosCycle.js 0" at bounding box center [135, 154] width 186 height 22
